Goal: Task Accomplishment & Management: Complete application form

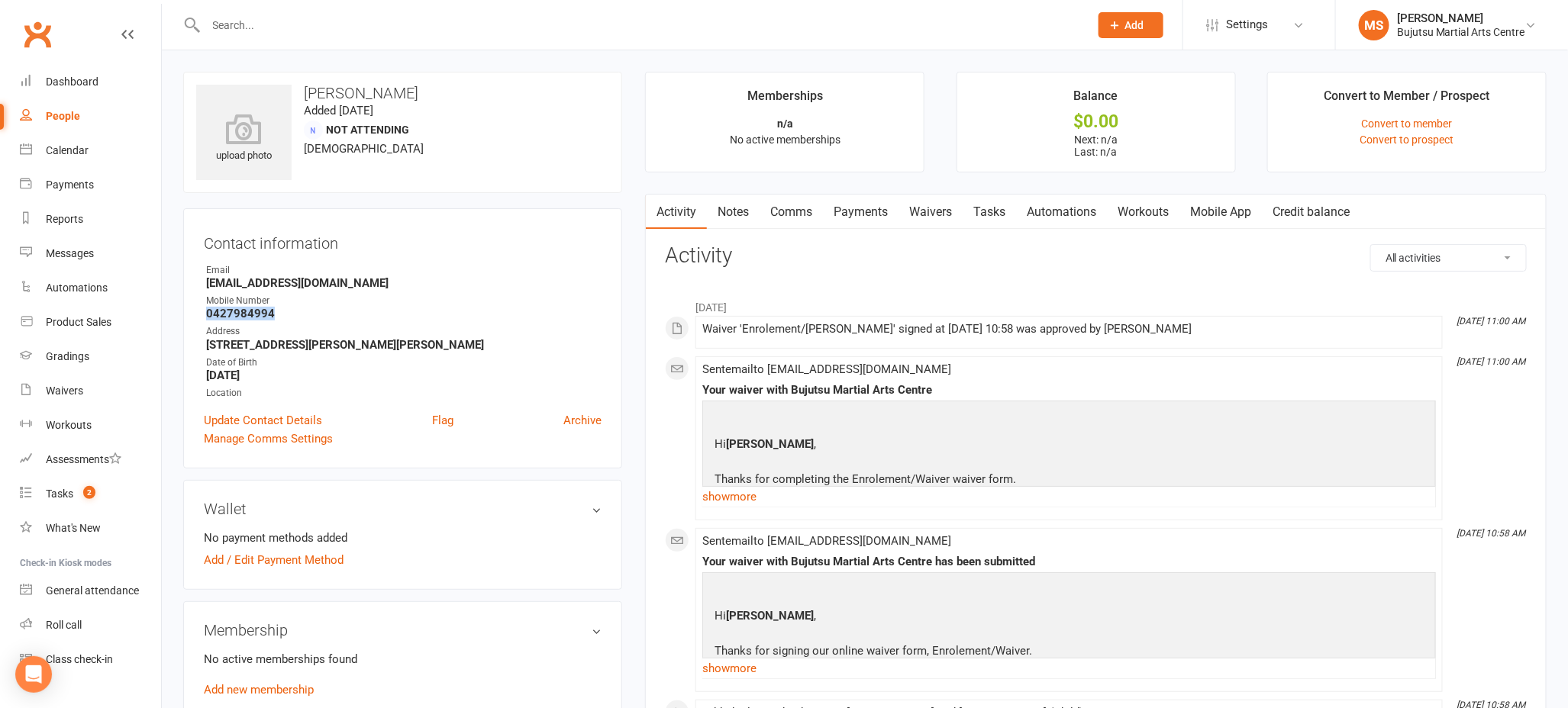
click at [80, 121] on link "People" at bounding box center [90, 116] width 142 height 34
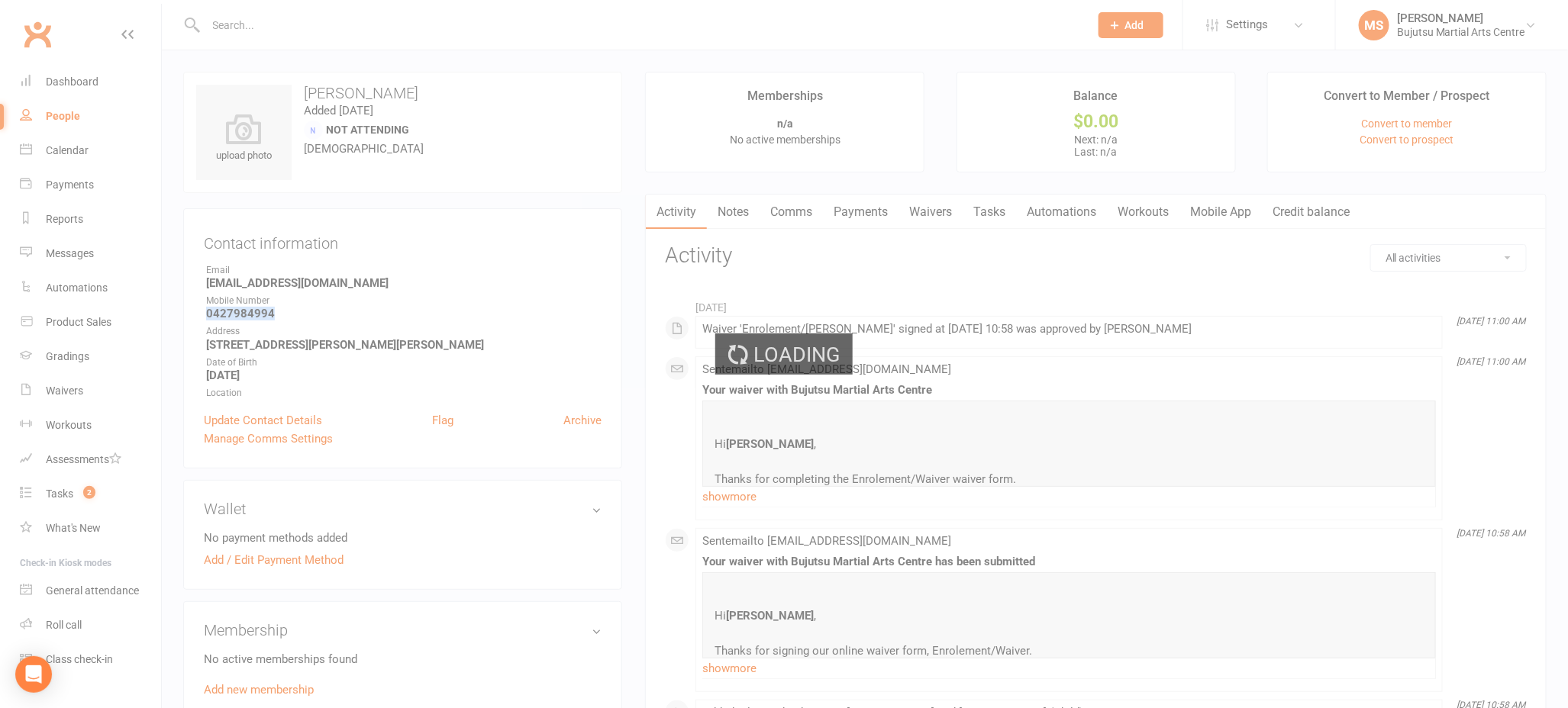
select select "100"
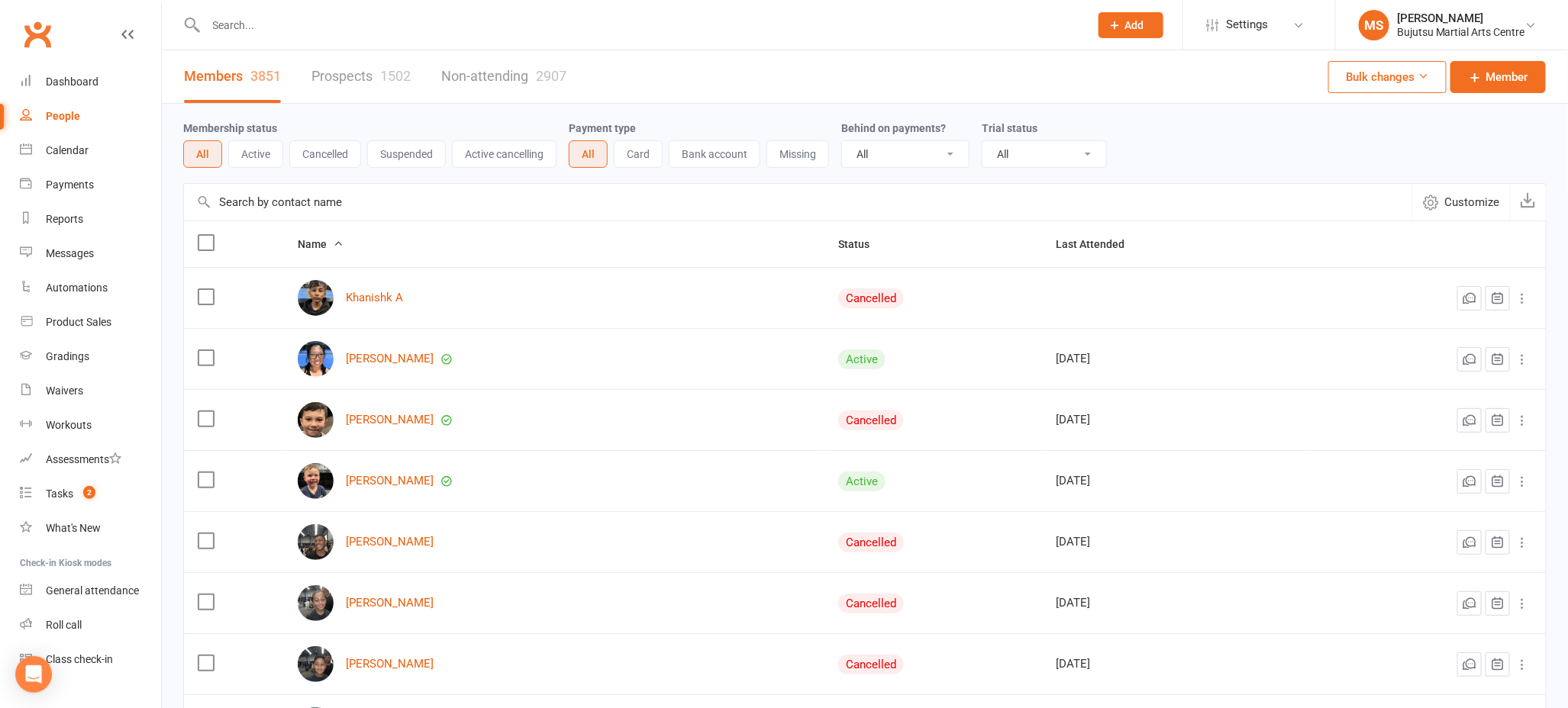
drag, startPoint x: 59, startPoint y: 111, endPoint x: 39, endPoint y: 113, distance: 20.1
click at [59, 111] on div "People" at bounding box center [63, 116] width 34 height 12
click at [369, 74] on link "Prospects 1502" at bounding box center [361, 77] width 99 height 53
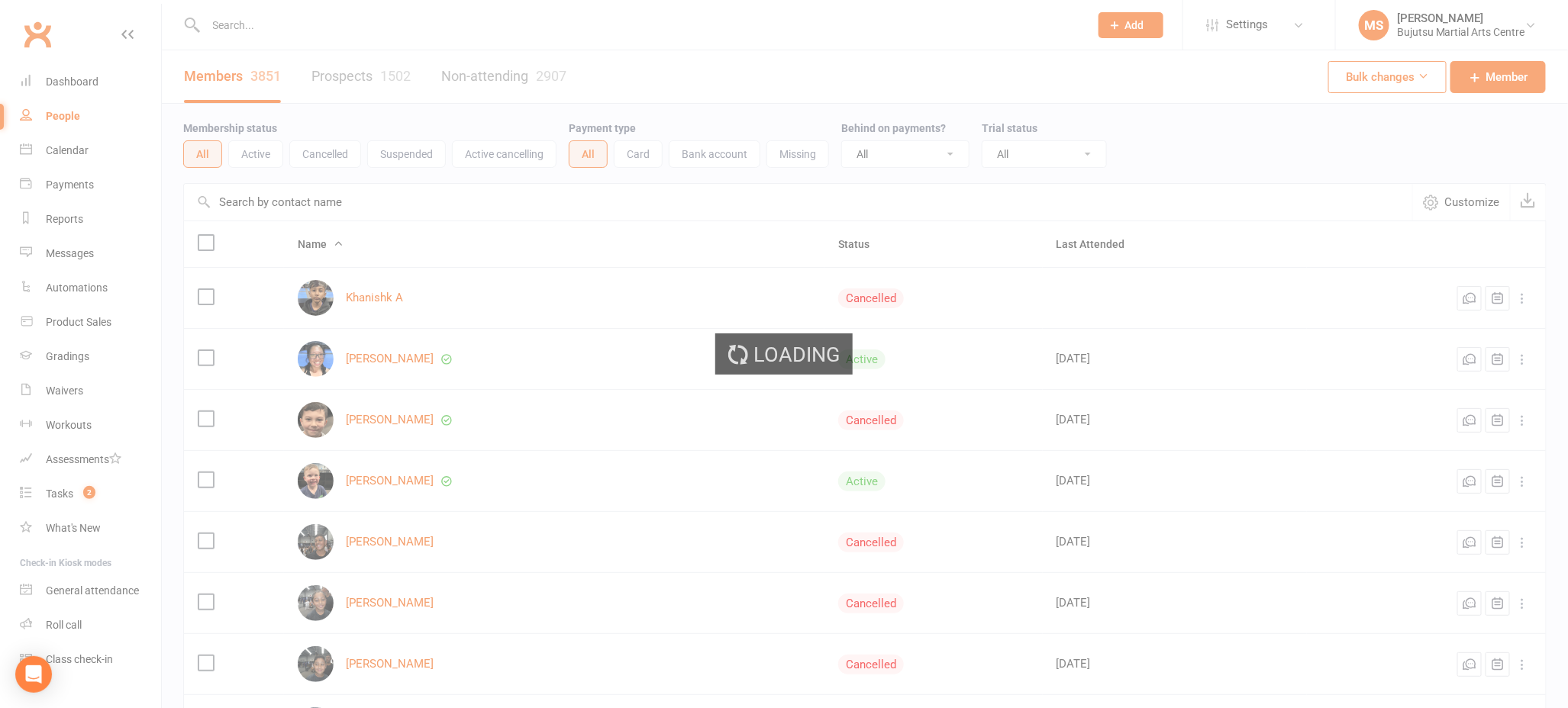
select select "100"
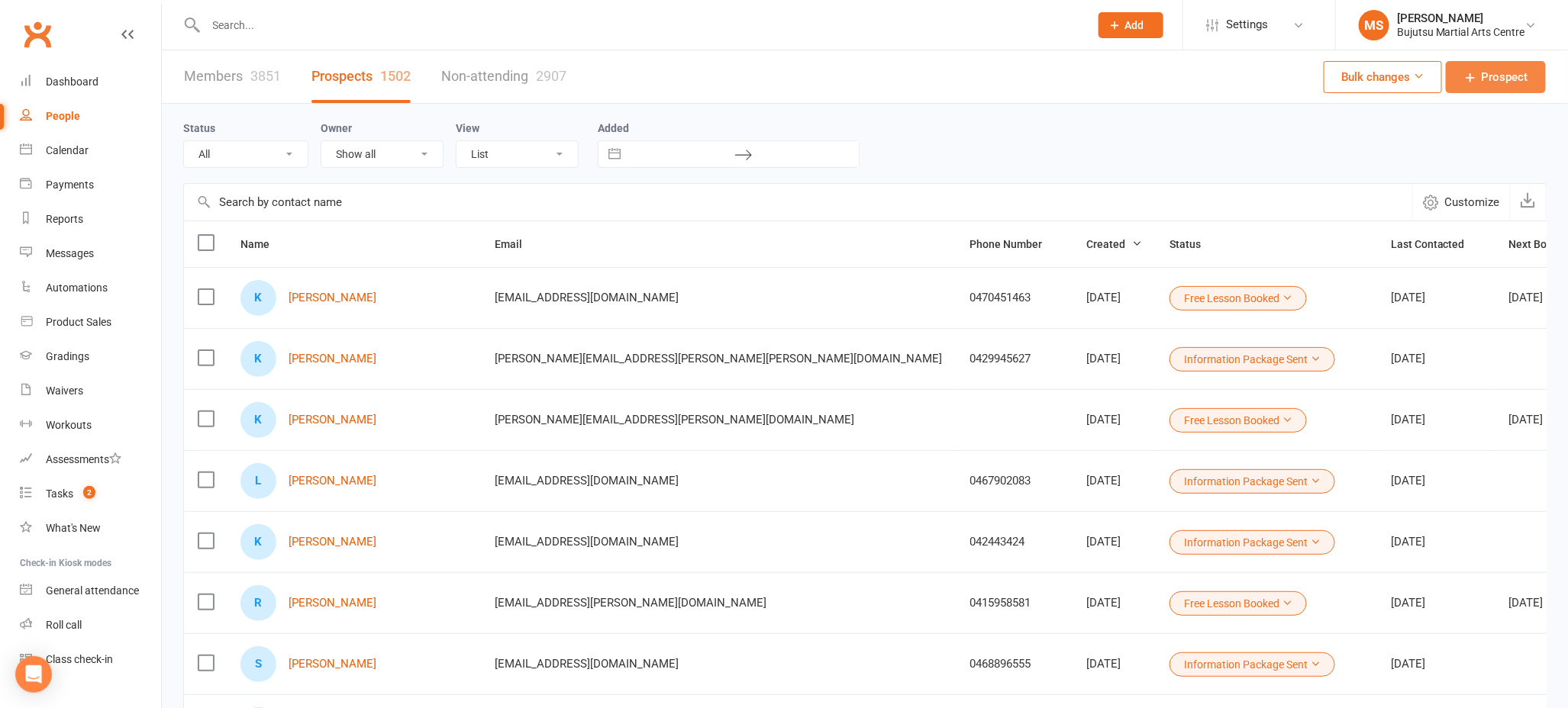
click at [1500, 88] on link "Prospect" at bounding box center [1495, 77] width 100 height 32
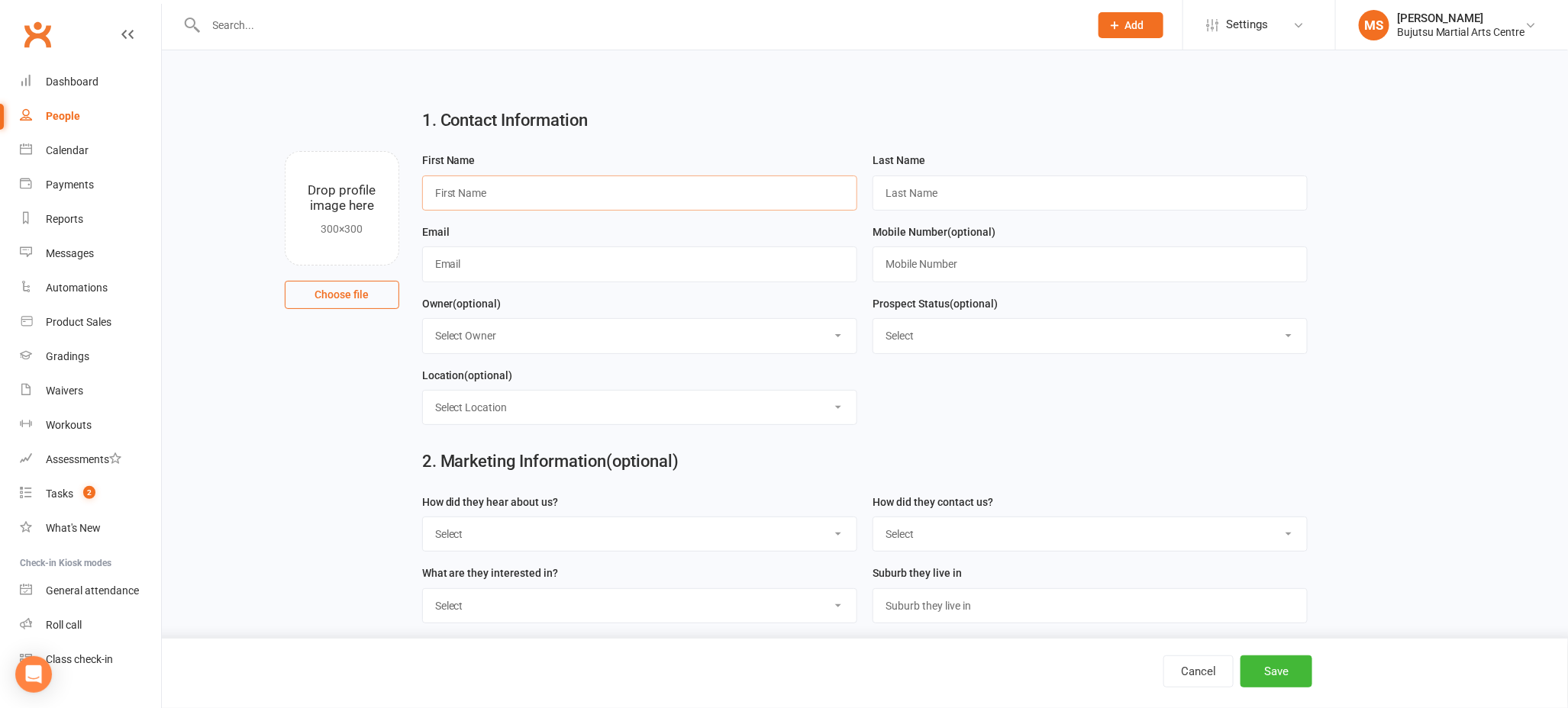
click at [718, 197] on input "text" at bounding box center [639, 194] width 435 height 35
type input "[PERSON_NAME]"
click at [486, 266] on input "text" at bounding box center [639, 264] width 435 height 35
paste input "[PERSON_NAME][EMAIL_ADDRESS][PERSON_NAME][DOMAIN_NAME]"
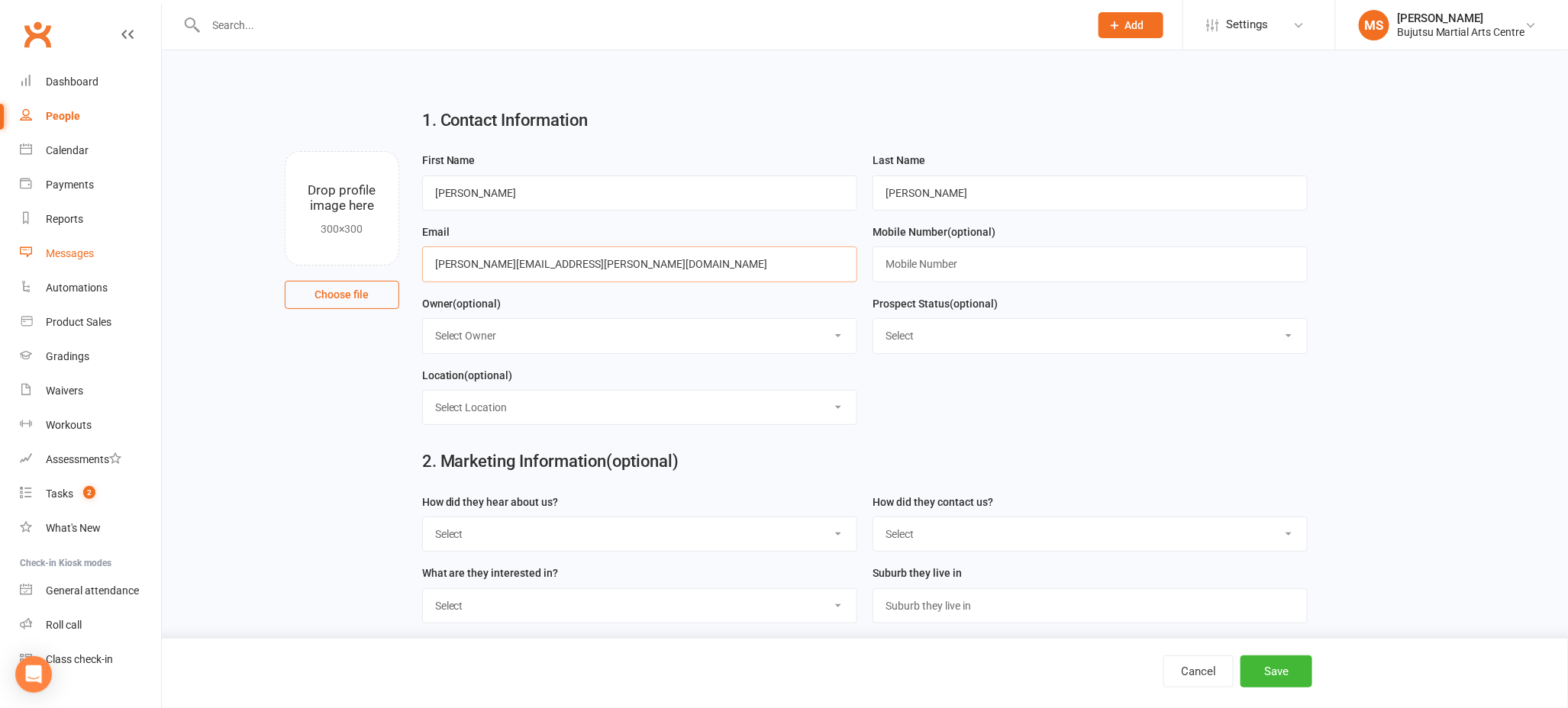
type input "[PERSON_NAME][EMAIL_ADDRESS][PERSON_NAME][DOMAIN_NAME]"
click at [930, 265] on input "text" at bounding box center [1090, 264] width 435 height 35
paste input "0417 455 545"
type input "0417455545"
click at [951, 333] on select "Select Initial Inquiry Information Package Sent Free Lesson Booked Follow Up Em…" at bounding box center [1090, 336] width 433 height 34
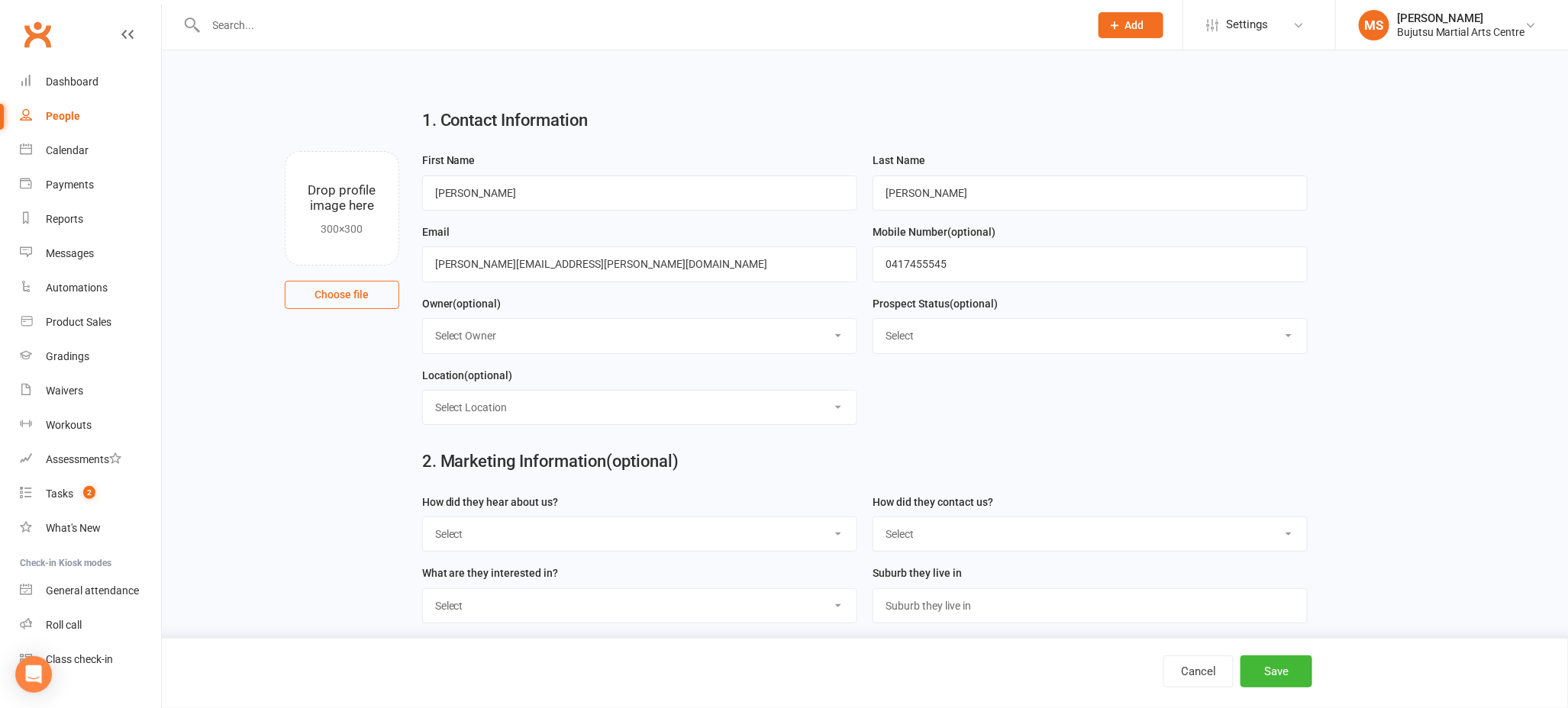
select select "Information Package Sent"
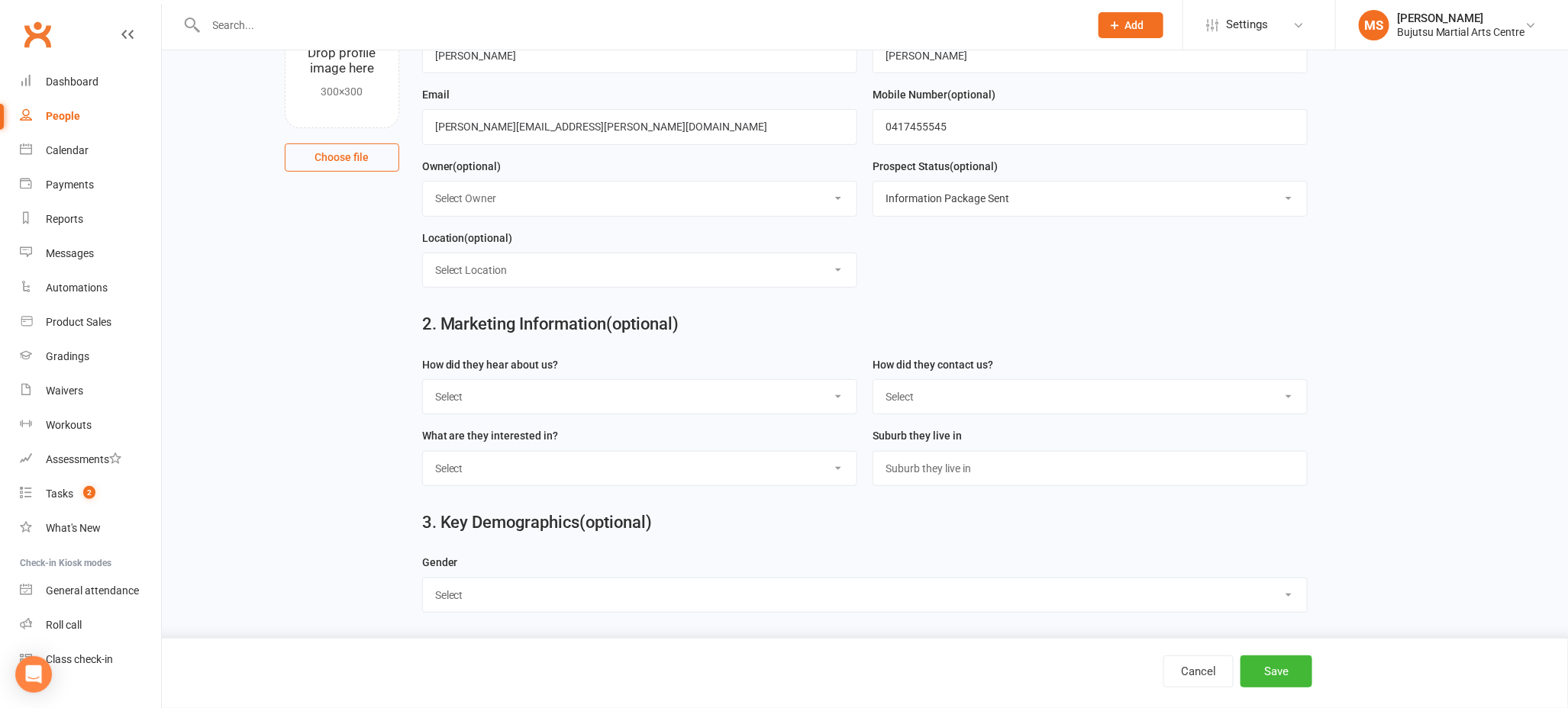
click at [547, 405] on select "Select Google Other Social Media Through A Friend Walk by Referred" at bounding box center [639, 397] width 433 height 34
select select "Google"
click at [903, 393] on select "Select Phone Email In-Facility Social Media Website Chat" at bounding box center [1090, 397] width 433 height 34
click at [938, 393] on select "Select Phone Email In-Facility Social Media Website Chat" at bounding box center [1090, 397] width 433 height 34
select select "Phone"
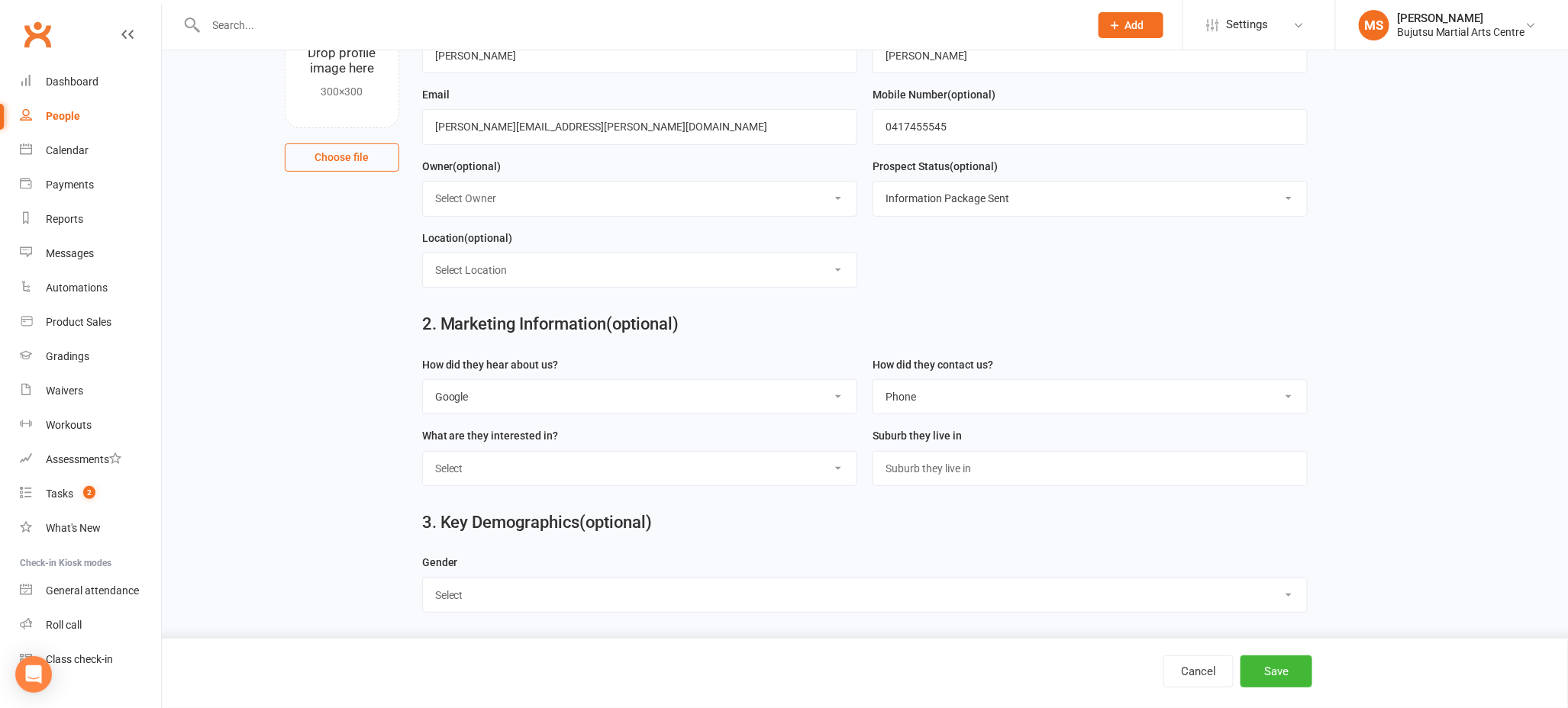
click at [476, 586] on select "Select [DEMOGRAPHIC_DATA] [DEMOGRAPHIC_DATA]" at bounding box center [865, 595] width 885 height 34
select select "[DEMOGRAPHIC_DATA]"
click at [1280, 666] on button "Save" at bounding box center [1276, 672] width 72 height 32
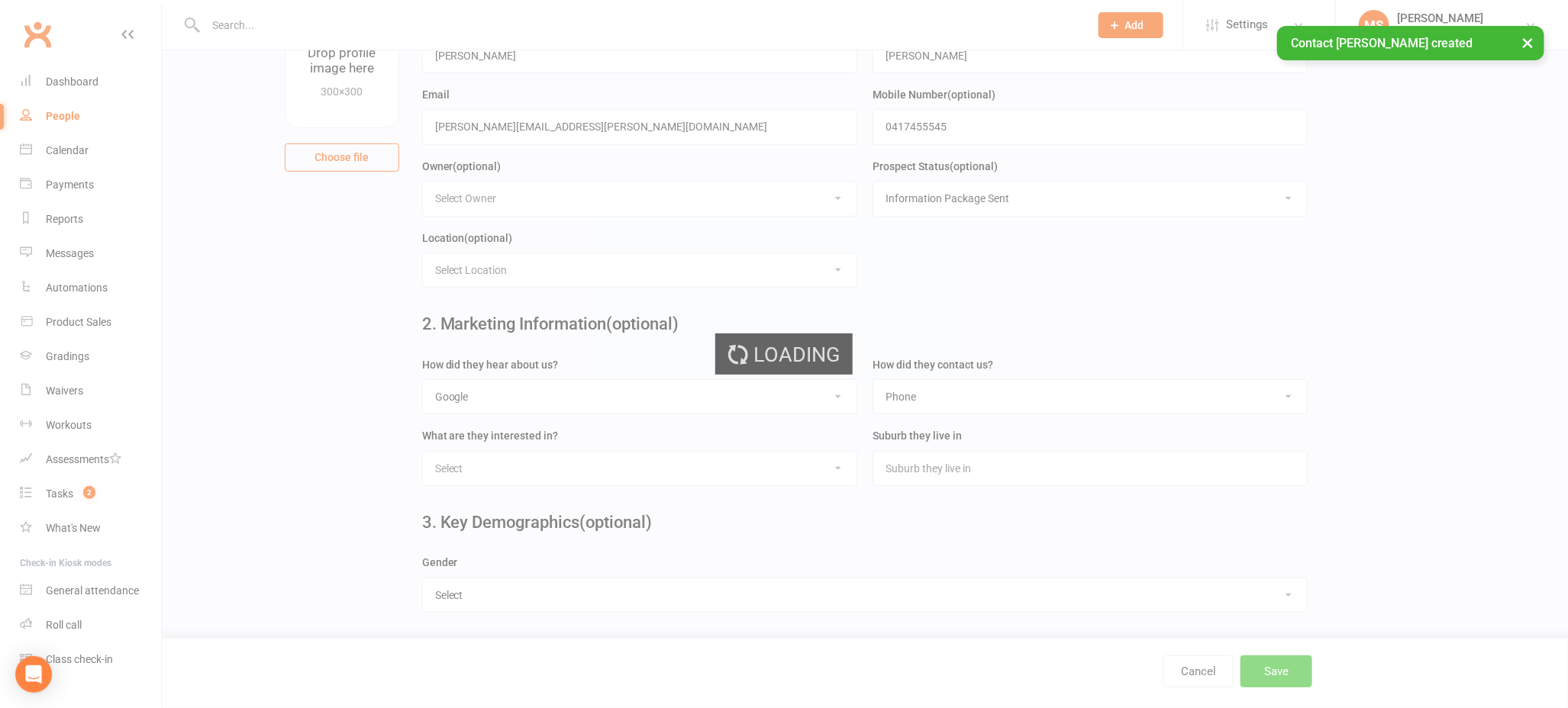
scroll to position [0, 0]
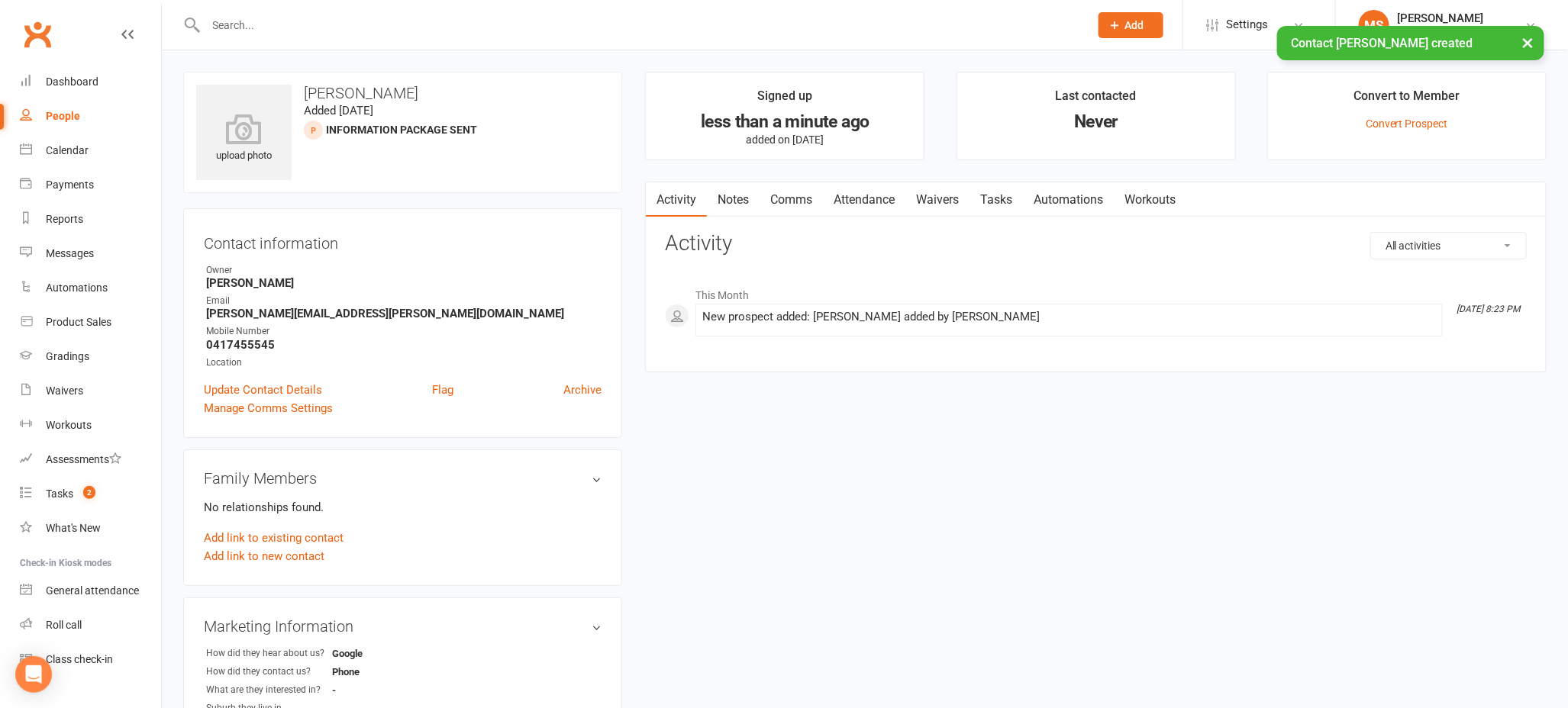
click at [812, 198] on link "Comms" at bounding box center [792, 200] width 64 height 35
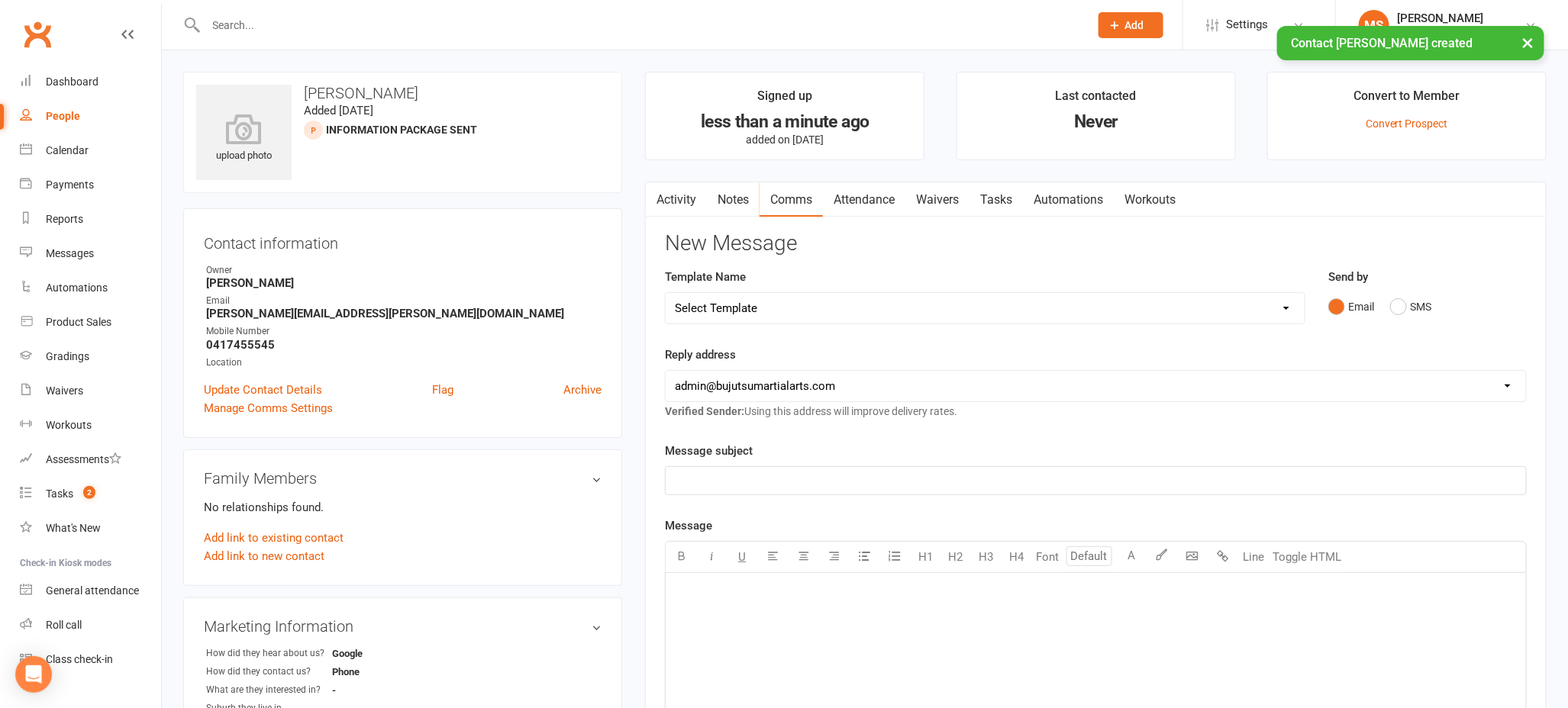
click at [760, 304] on select "Select Template [Email] Buddy Week [Email] Japan Karate Association Grading Adu…" at bounding box center [985, 308] width 639 height 31
select select "22"
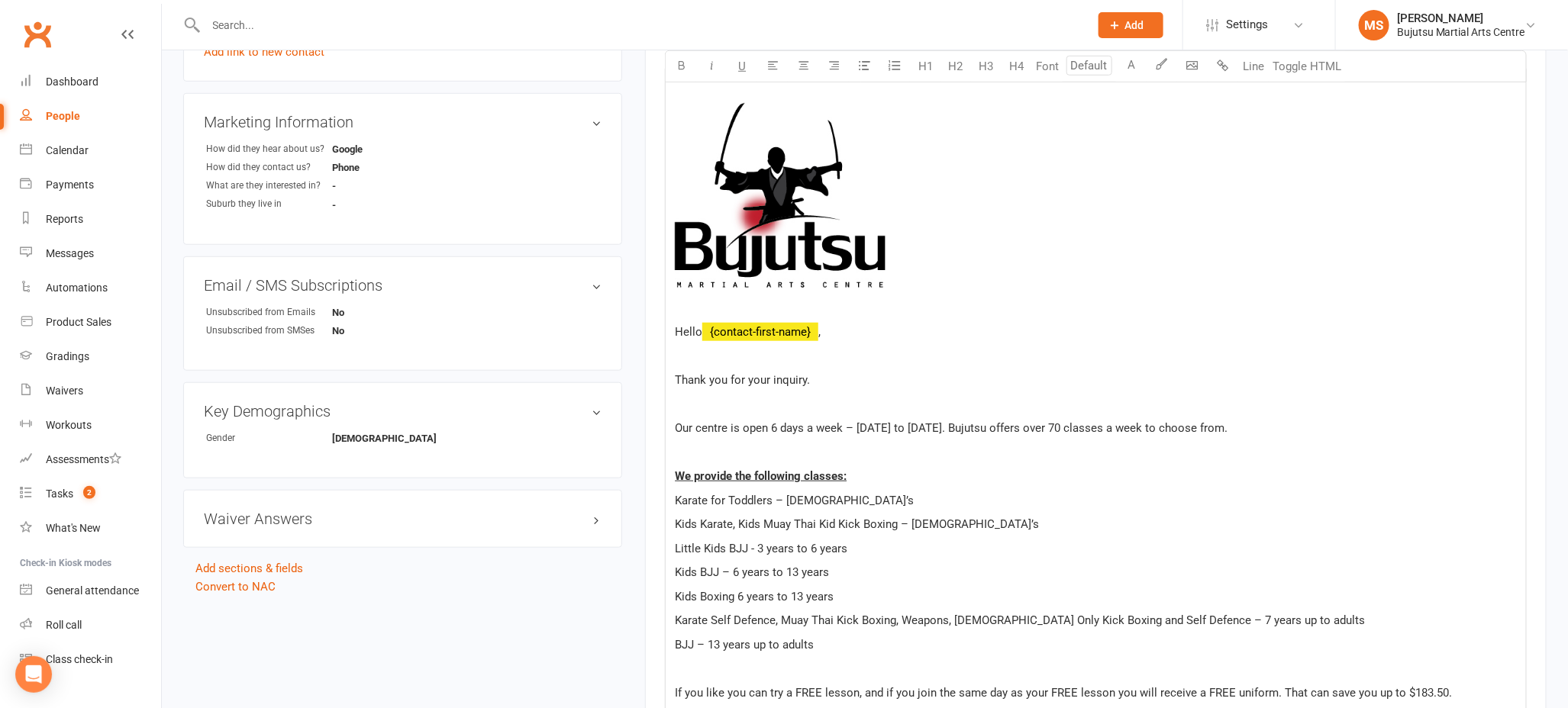
scroll to position [511, 0]
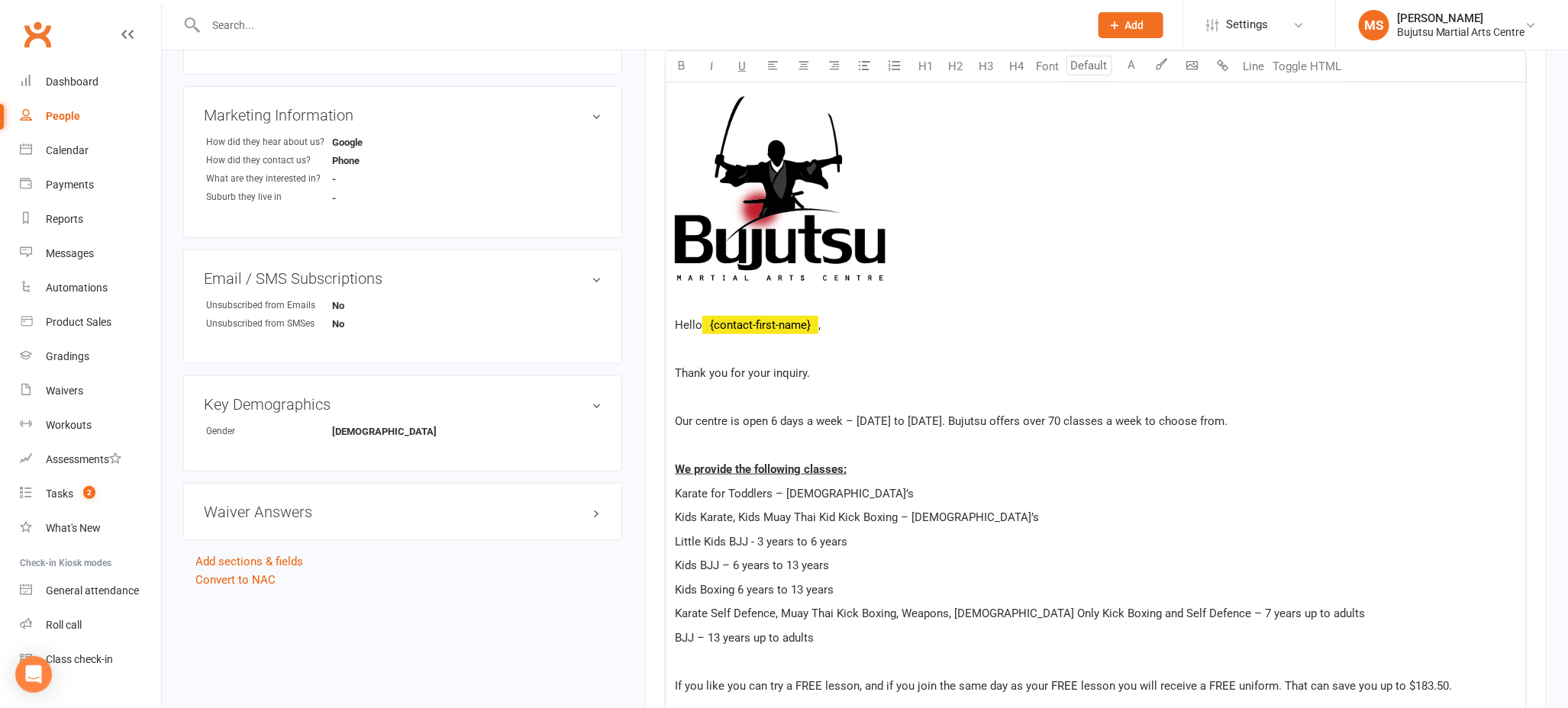
click at [685, 348] on p at bounding box center [1096, 349] width 842 height 19
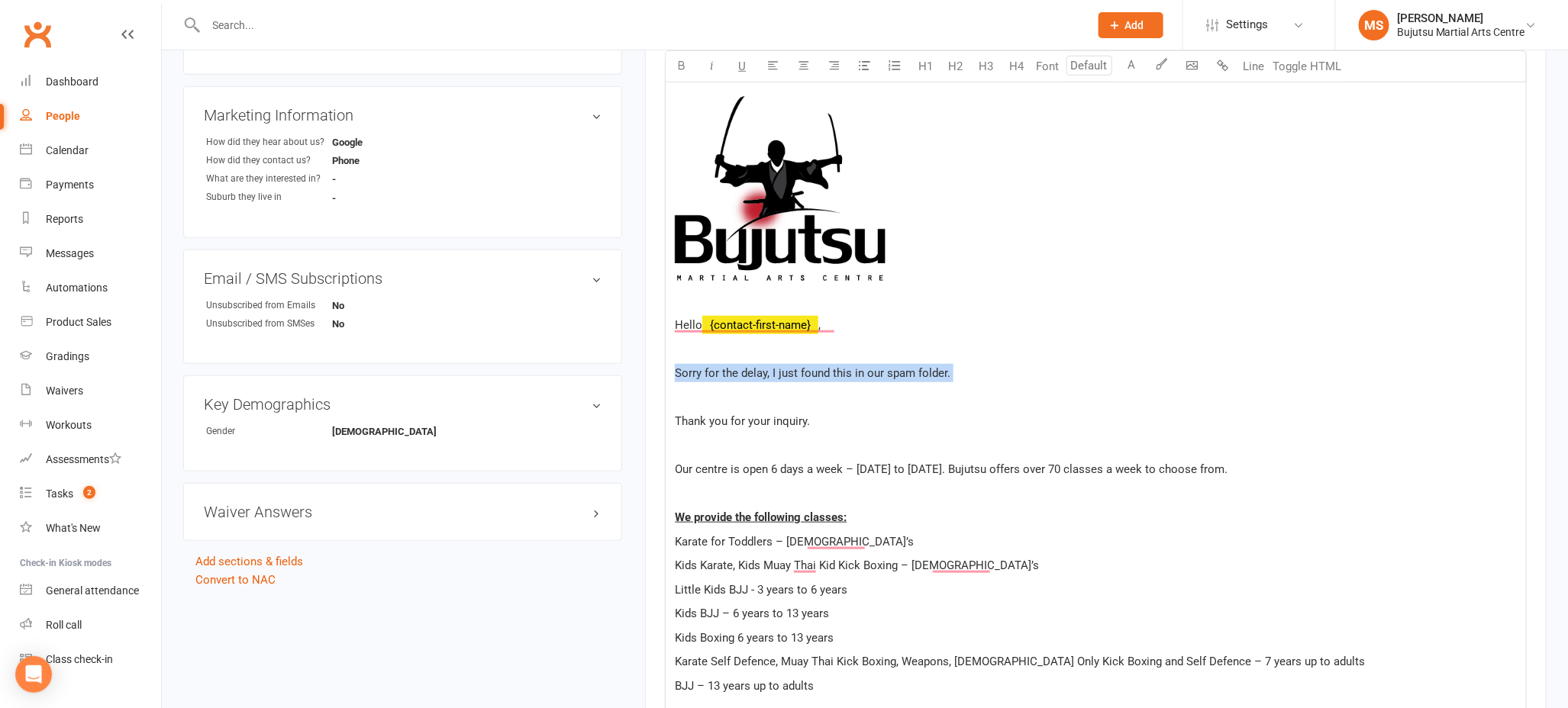
drag, startPoint x: 977, startPoint y: 380, endPoint x: 671, endPoint y: 371, distance: 306.1
drag, startPoint x: 746, startPoint y: 67, endPoint x: 712, endPoint y: 67, distance: 34.0
click at [746, 67] on button "U" at bounding box center [742, 66] width 31 height 31
click at [688, 65] on button "button" at bounding box center [681, 66] width 31 height 31
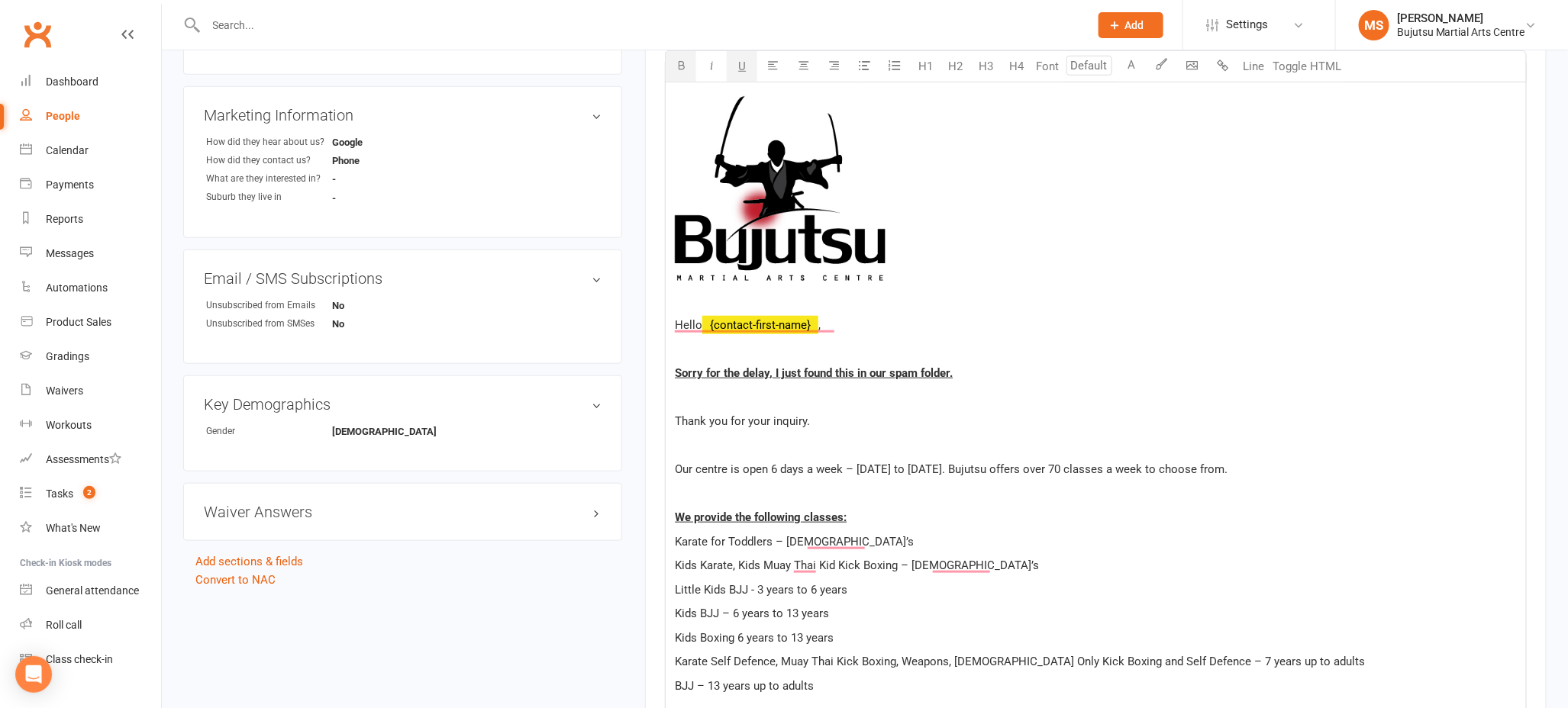
click at [1152, 400] on p "To enrich screen reader interactions, please activate Accessibility in Grammarl…" at bounding box center [1096, 397] width 842 height 19
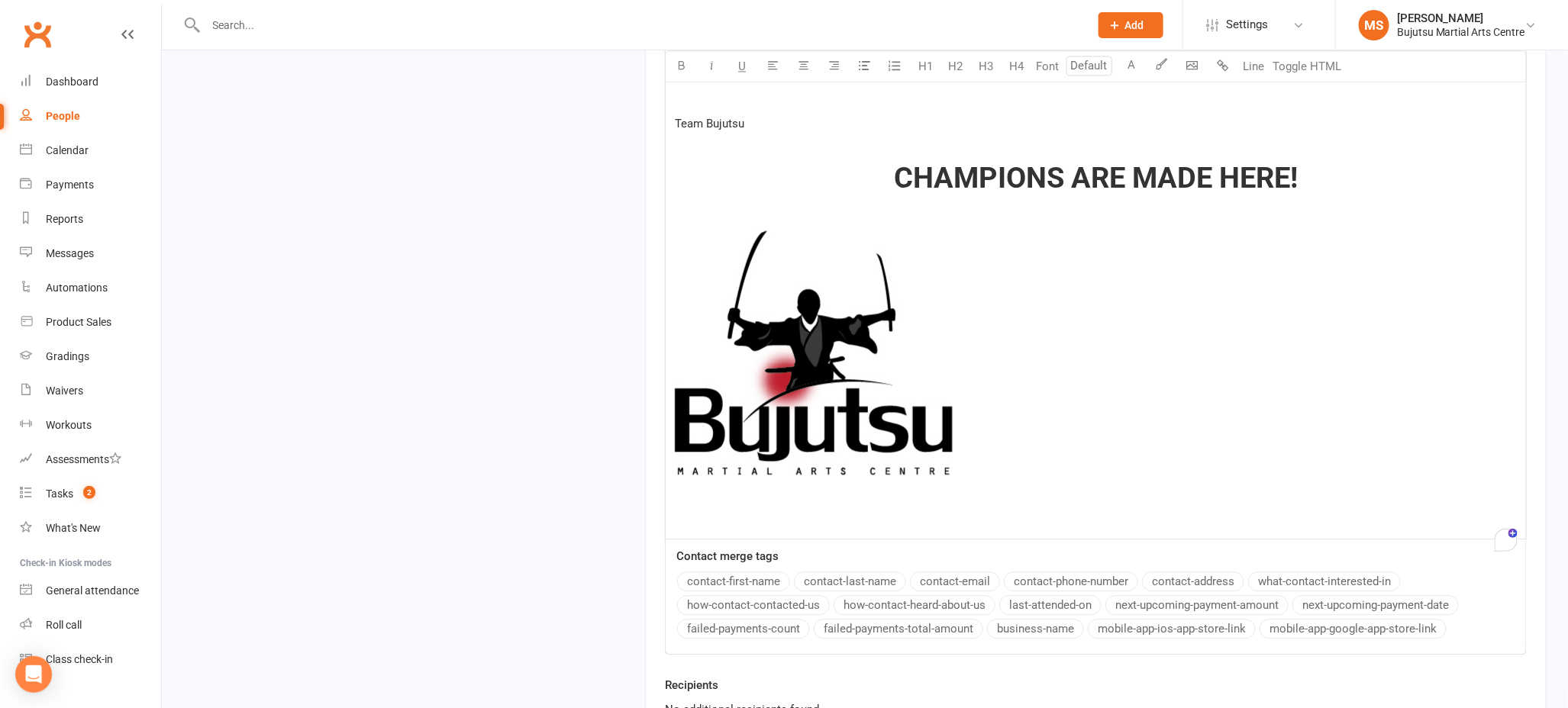
scroll to position [1839, 0]
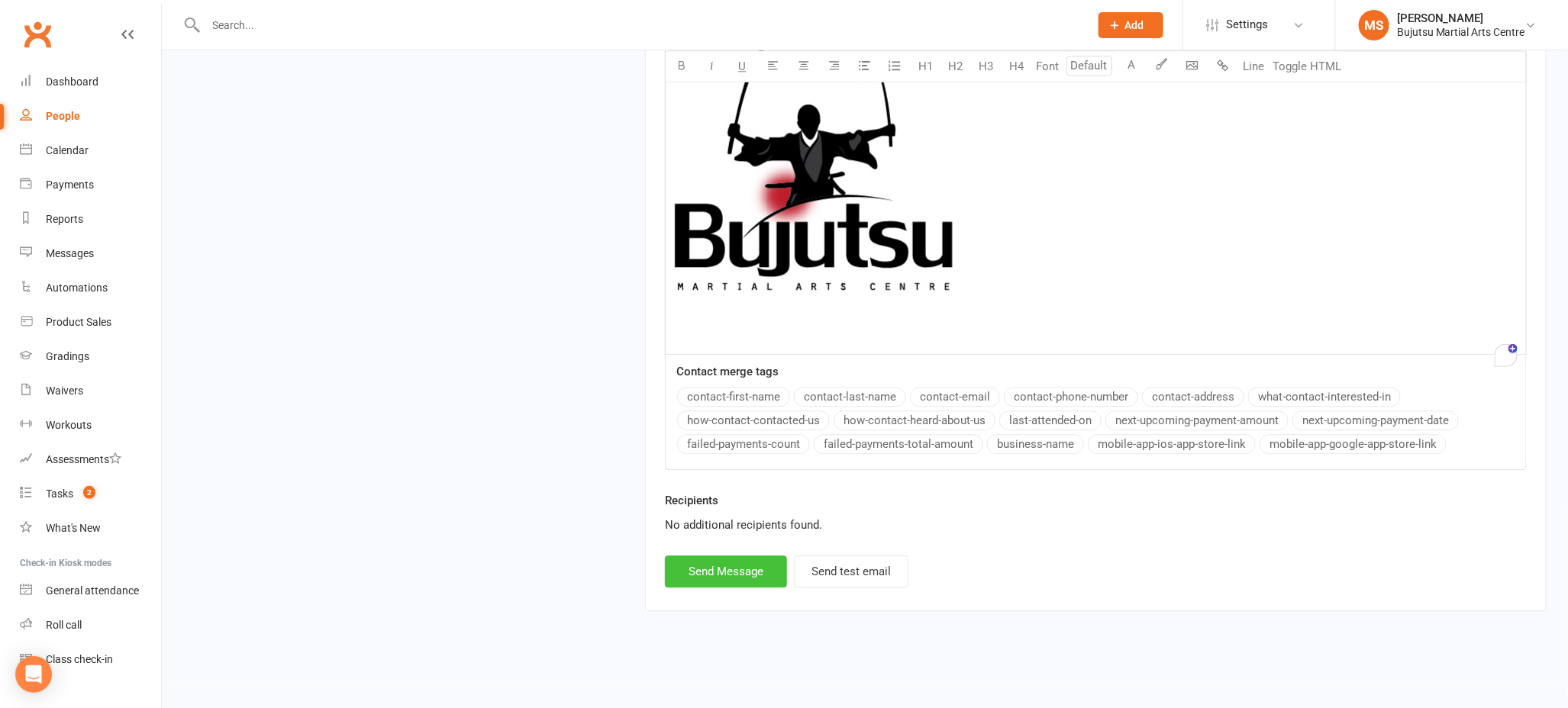
click at [705, 578] on button "Send Message" at bounding box center [726, 571] width 122 height 32
select select
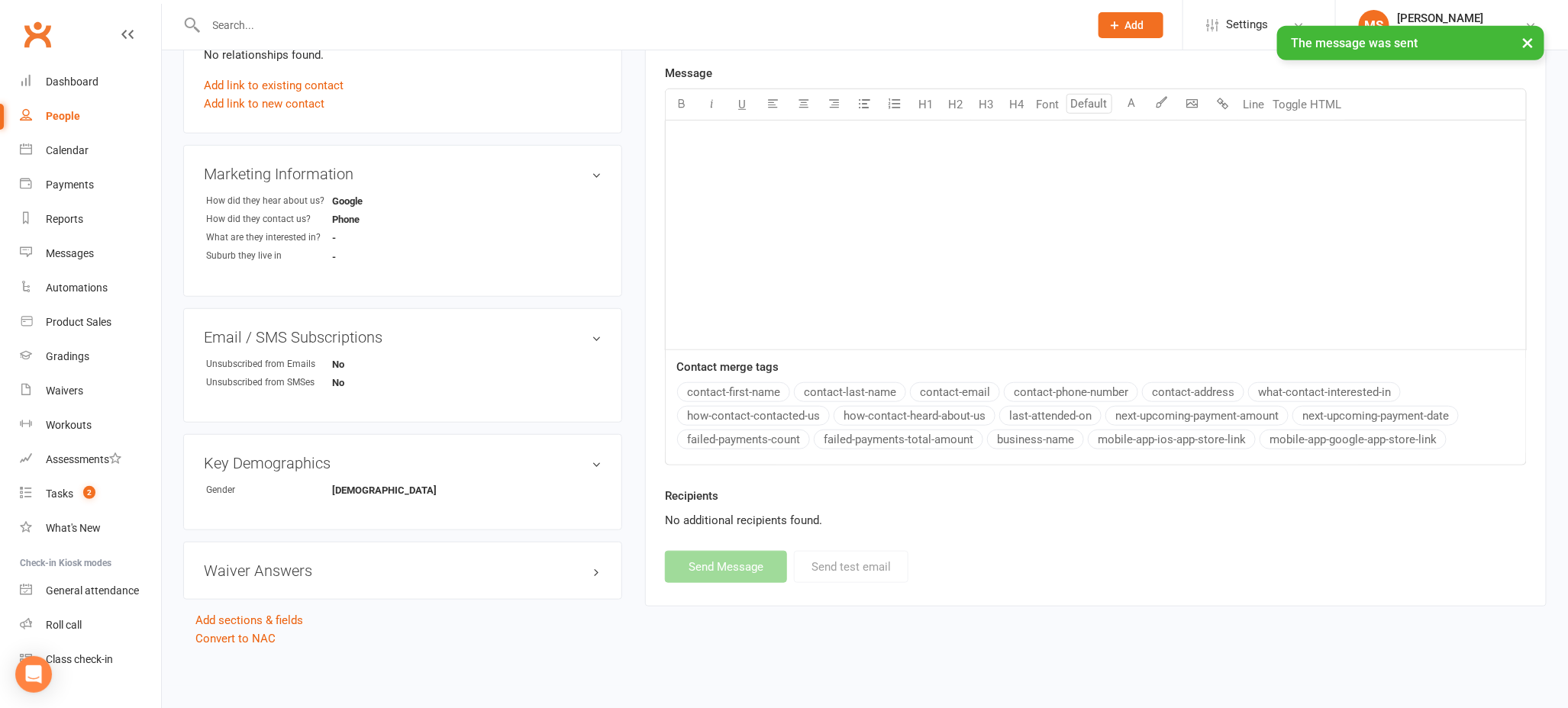
scroll to position [445, 0]
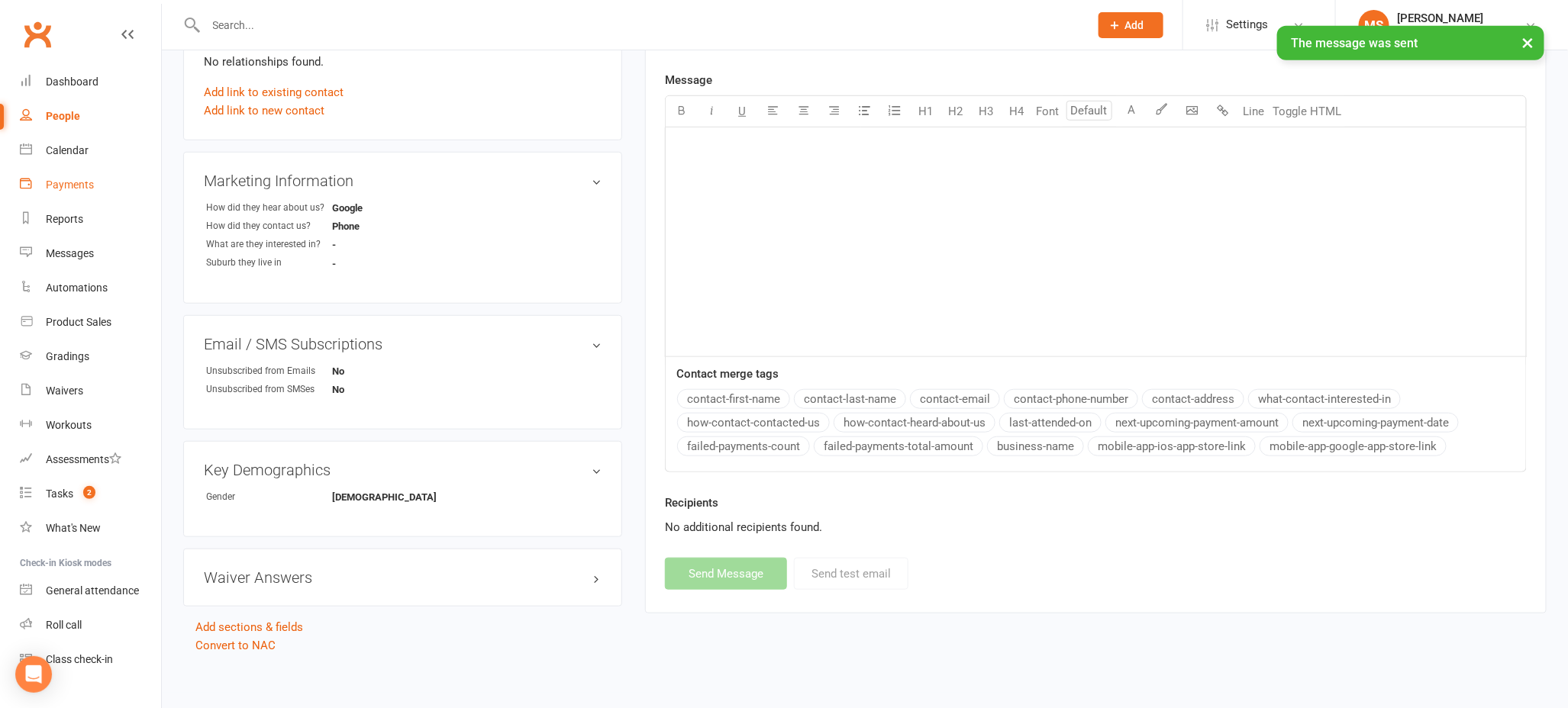
click at [88, 183] on div "Payments" at bounding box center [70, 185] width 48 height 12
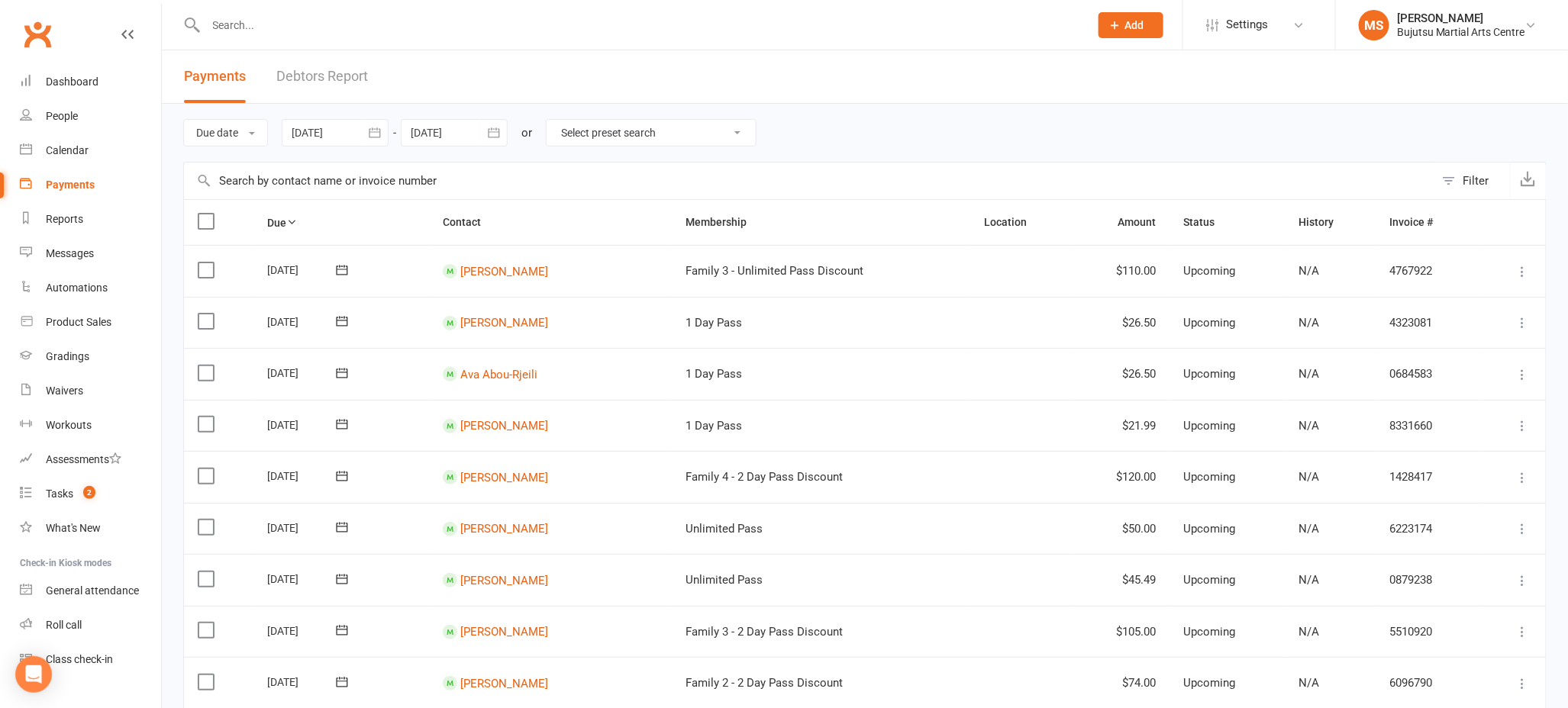
click at [320, 130] on div at bounding box center [335, 133] width 107 height 27
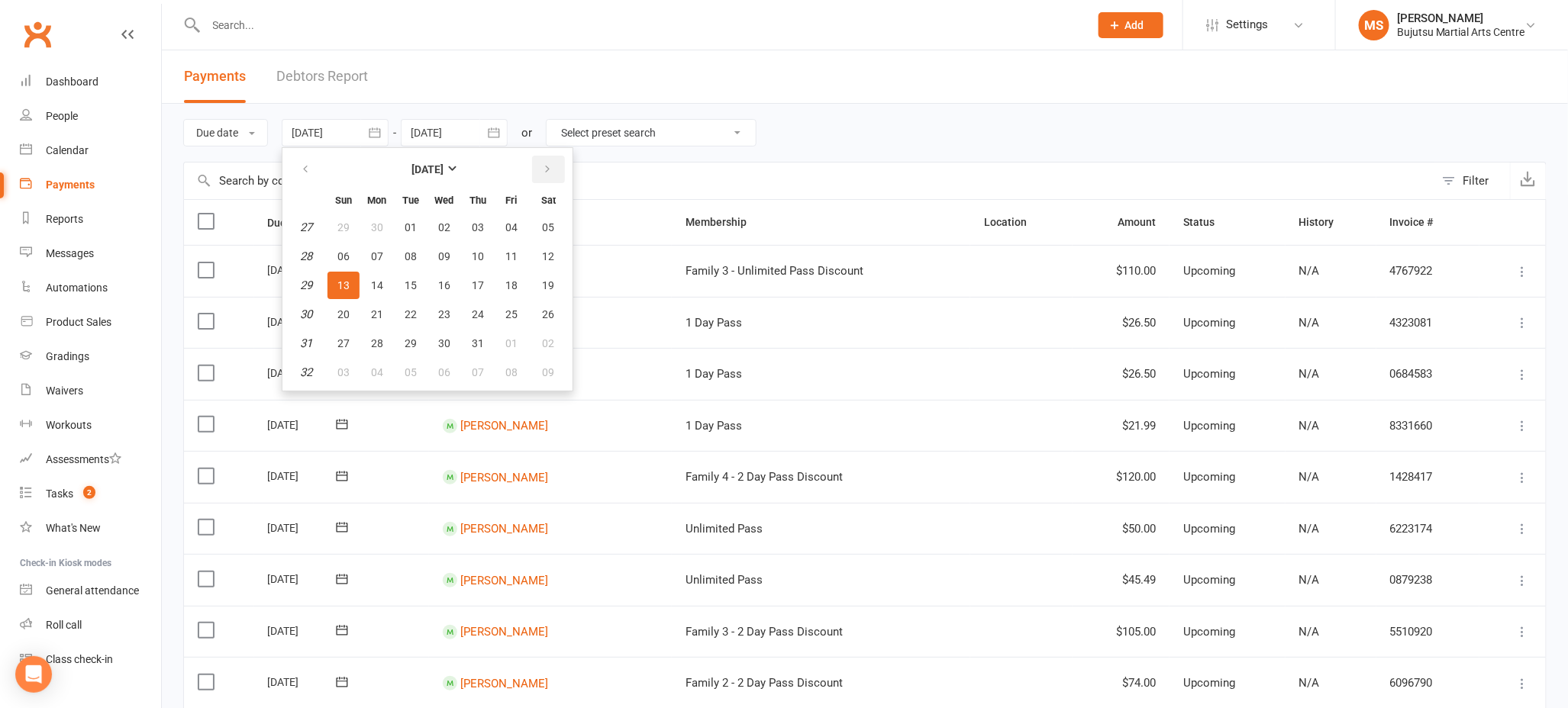
click at [547, 165] on icon "button" at bounding box center [547, 170] width 11 height 12
click at [519, 253] on button "10" at bounding box center [511, 256] width 32 height 27
type input "[DATE]"
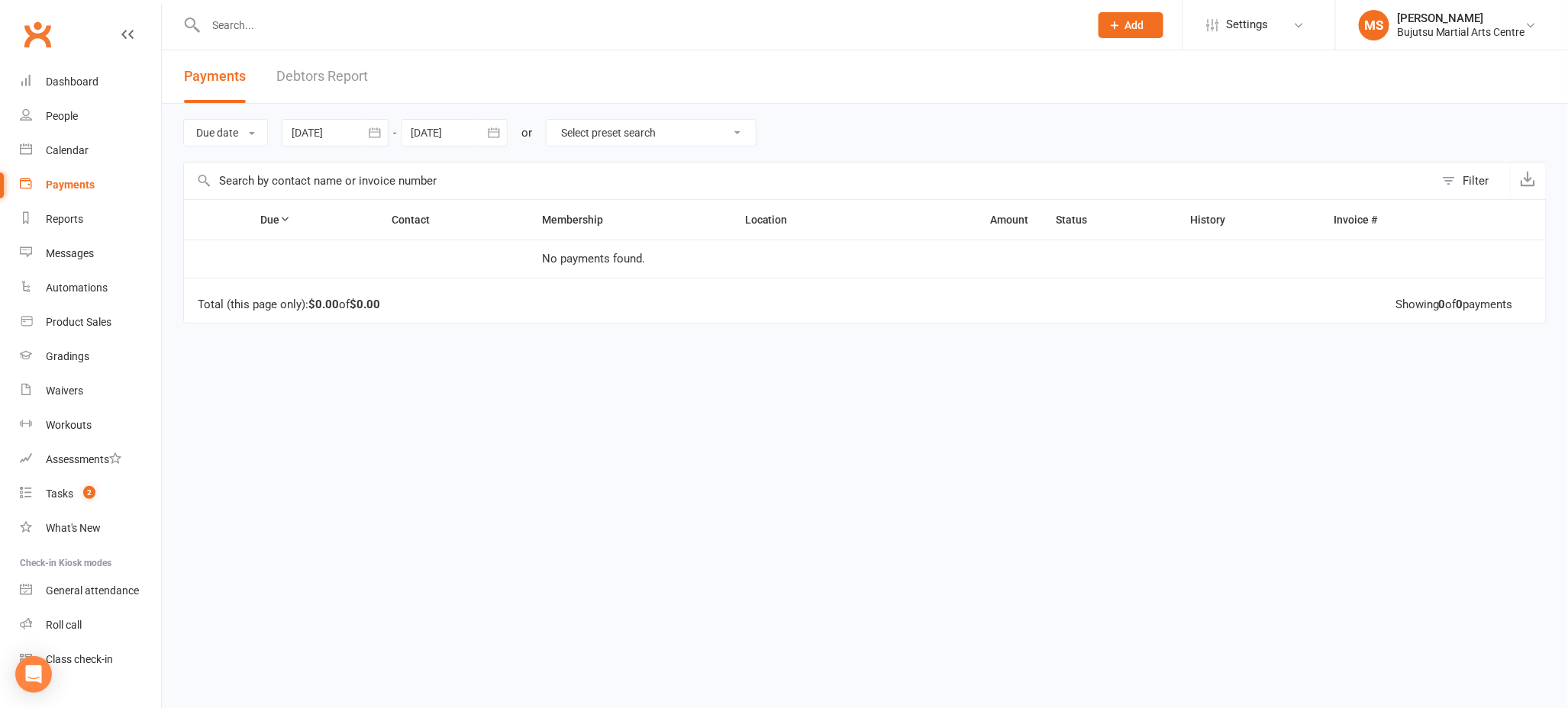
click at [462, 133] on div at bounding box center [454, 133] width 107 height 27
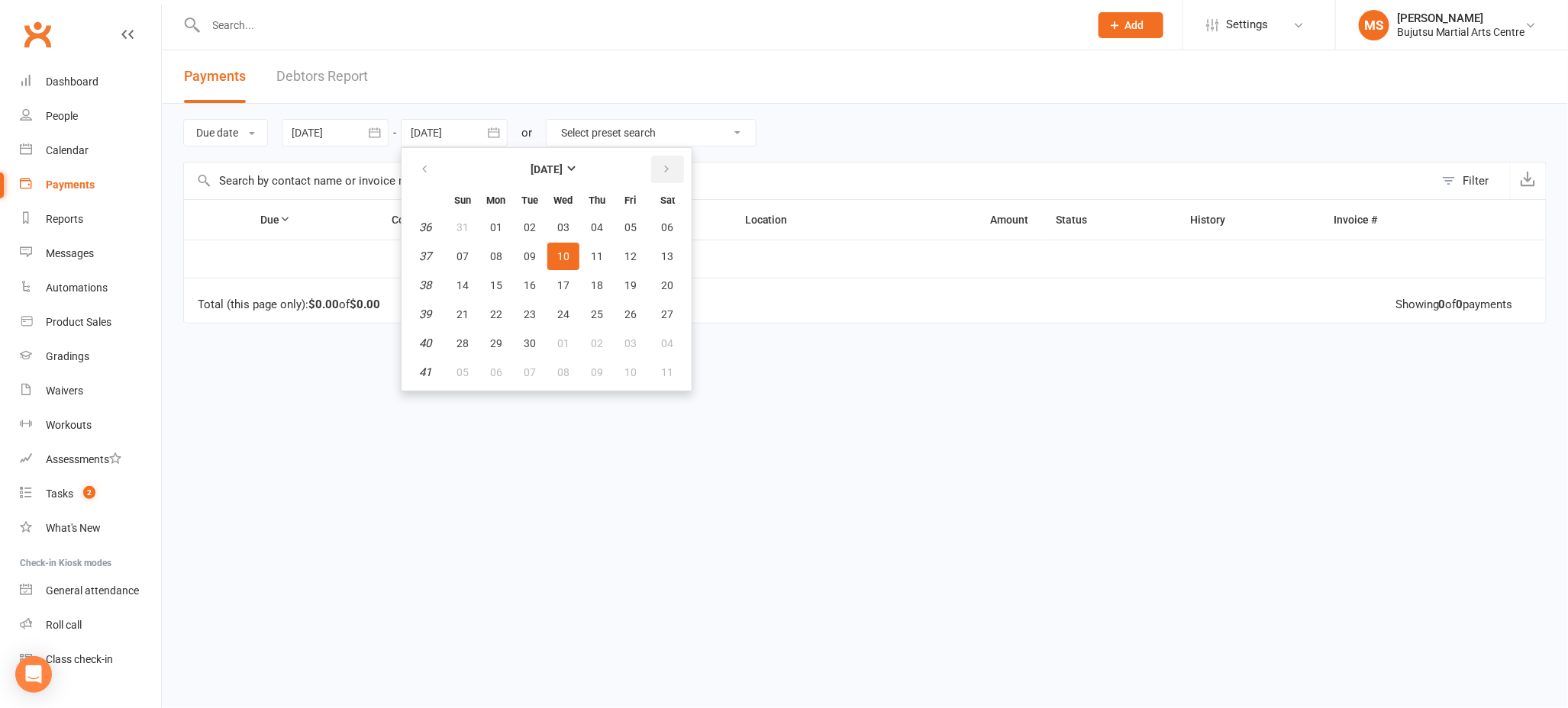
click at [664, 168] on icon "button" at bounding box center [667, 170] width 11 height 12
click at [639, 261] on button "10" at bounding box center [631, 256] width 32 height 27
type input "[DATE]"
